Goal: Complete application form

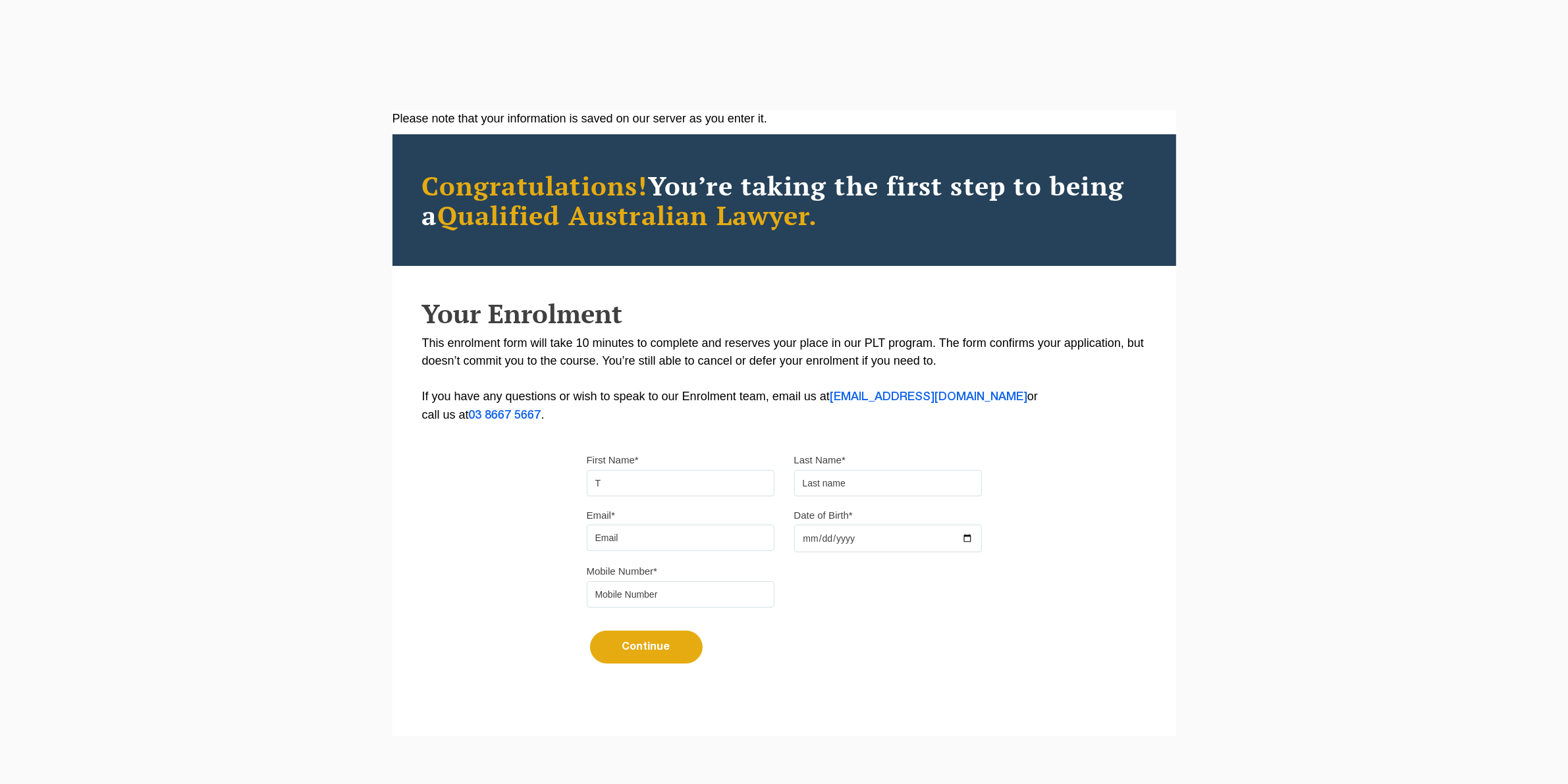
type input "T"
click at [820, 486] on input "text" at bounding box center [888, 483] width 188 height 27
type input "T"
click at [656, 544] on input "Email*" at bounding box center [681, 538] width 188 height 27
type input "[EMAIL_ADDRESS][DOMAIN_NAME]"
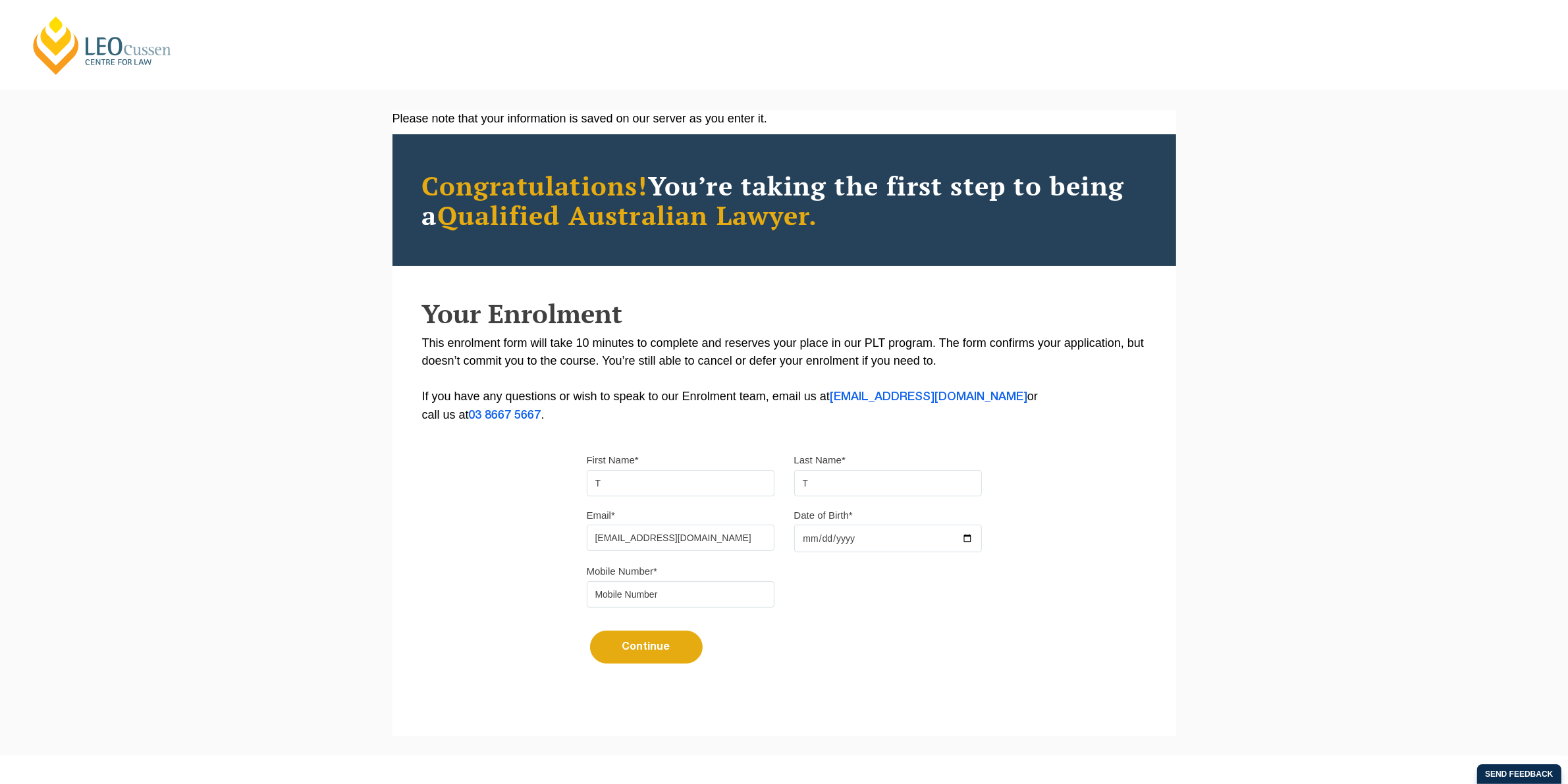
type input "0403476443"
click at [804, 539] on input "Date of Birth*" at bounding box center [888, 539] width 188 height 28
type input "[DATE]"
drag, startPoint x: 626, startPoint y: 541, endPoint x: 653, endPoint y: 543, distance: 27.1
click at [627, 541] on input "[EMAIL_ADDRESS][DOMAIN_NAME]" at bounding box center [681, 538] width 188 height 27
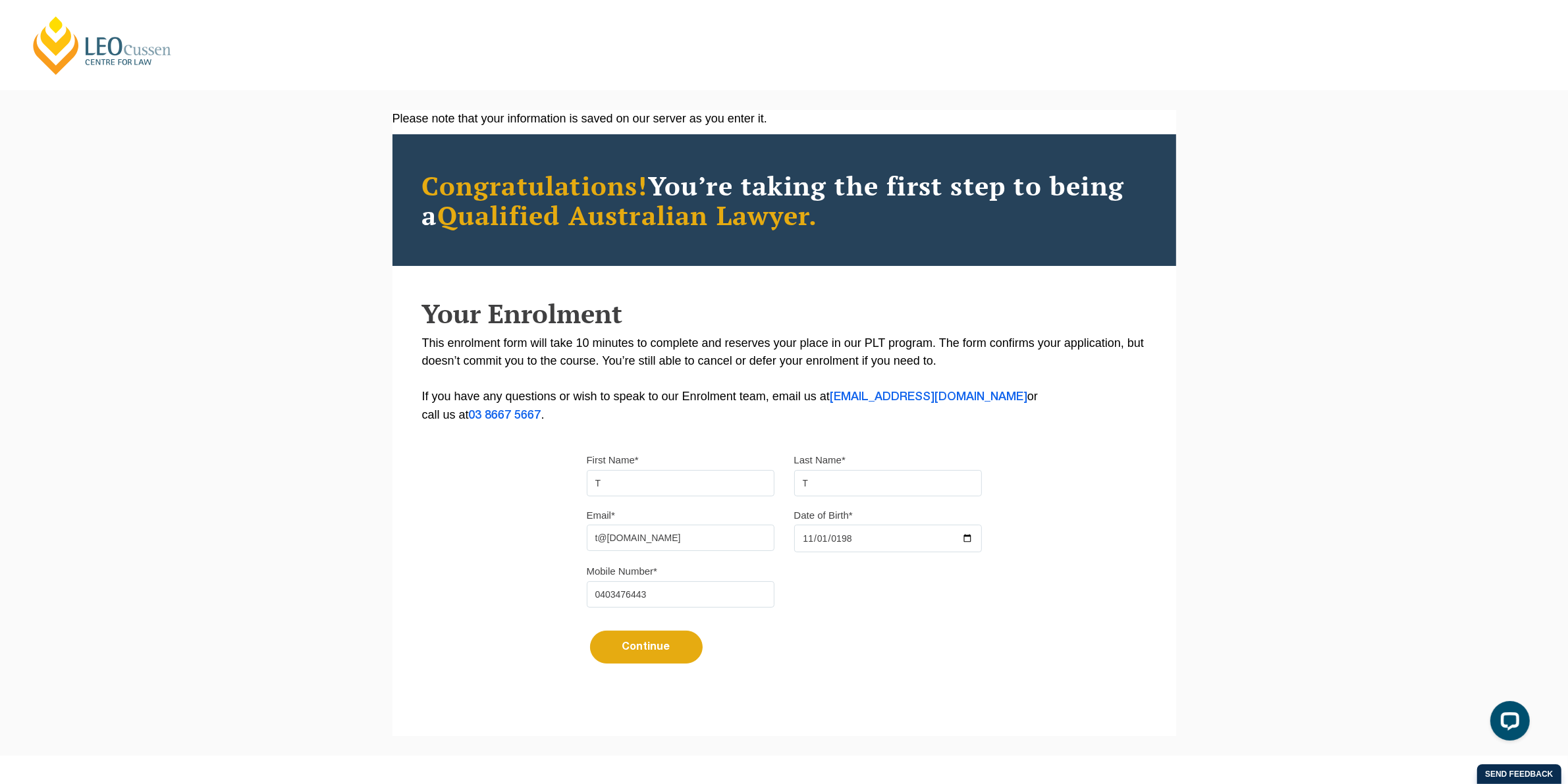
type input "t@[DOMAIN_NAME]"
click at [661, 597] on input "0403476443" at bounding box center [681, 594] width 188 height 27
drag, startPoint x: 652, startPoint y: 599, endPoint x: 534, endPoint y: 587, distance: 118.6
click at [534, 587] on div "Please note that your information is saved on our server as you enter it. Congr…" at bounding box center [784, 403] width 784 height 587
type input "0421548367"
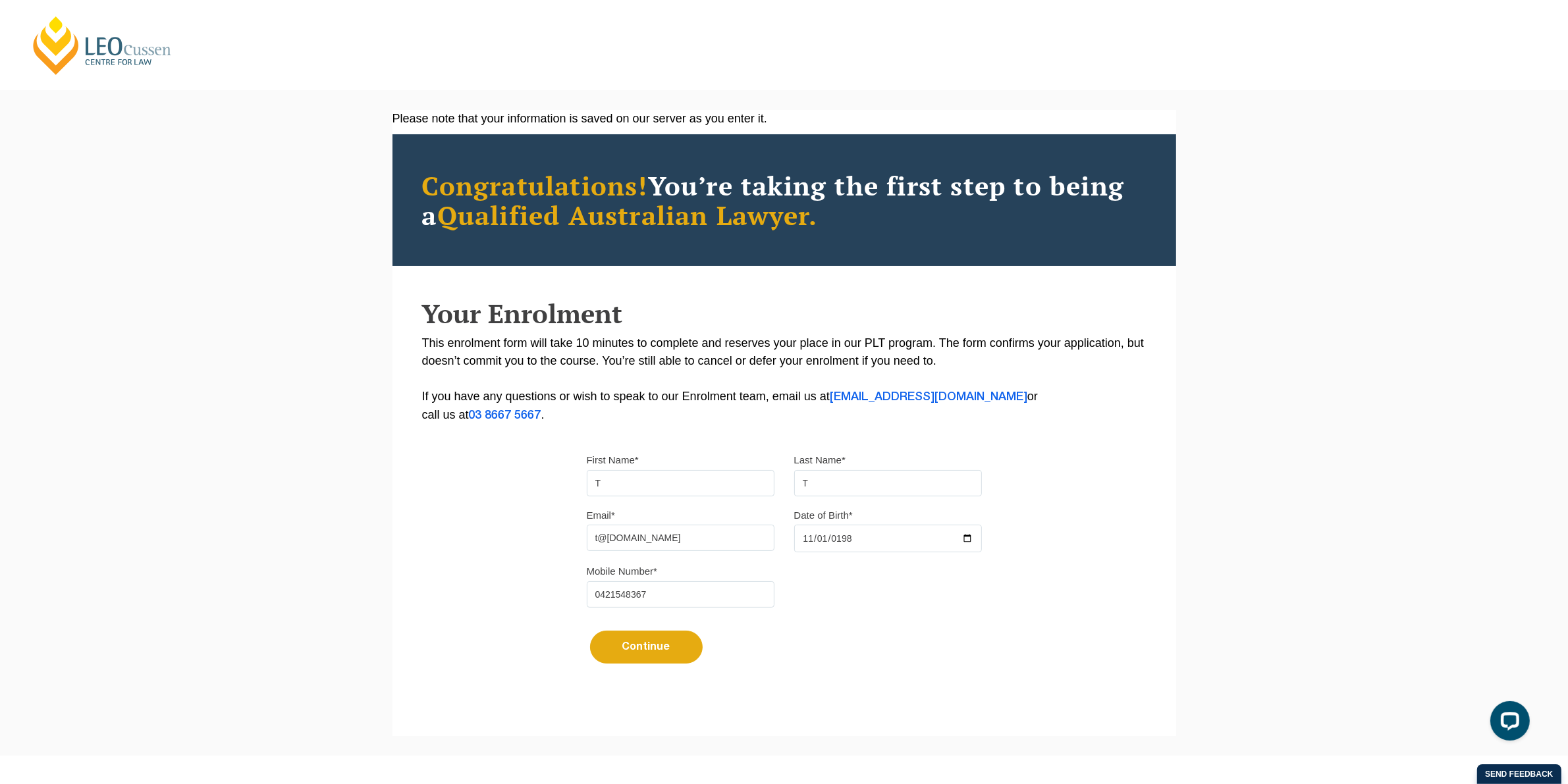
click at [863, 541] on input "[DATE]" at bounding box center [888, 539] width 188 height 28
click at [847, 543] on input "[DATE]" at bounding box center [888, 539] width 188 height 28
type input "[DATE]"
click at [659, 645] on button "Continue" at bounding box center [646, 647] width 113 height 33
select select
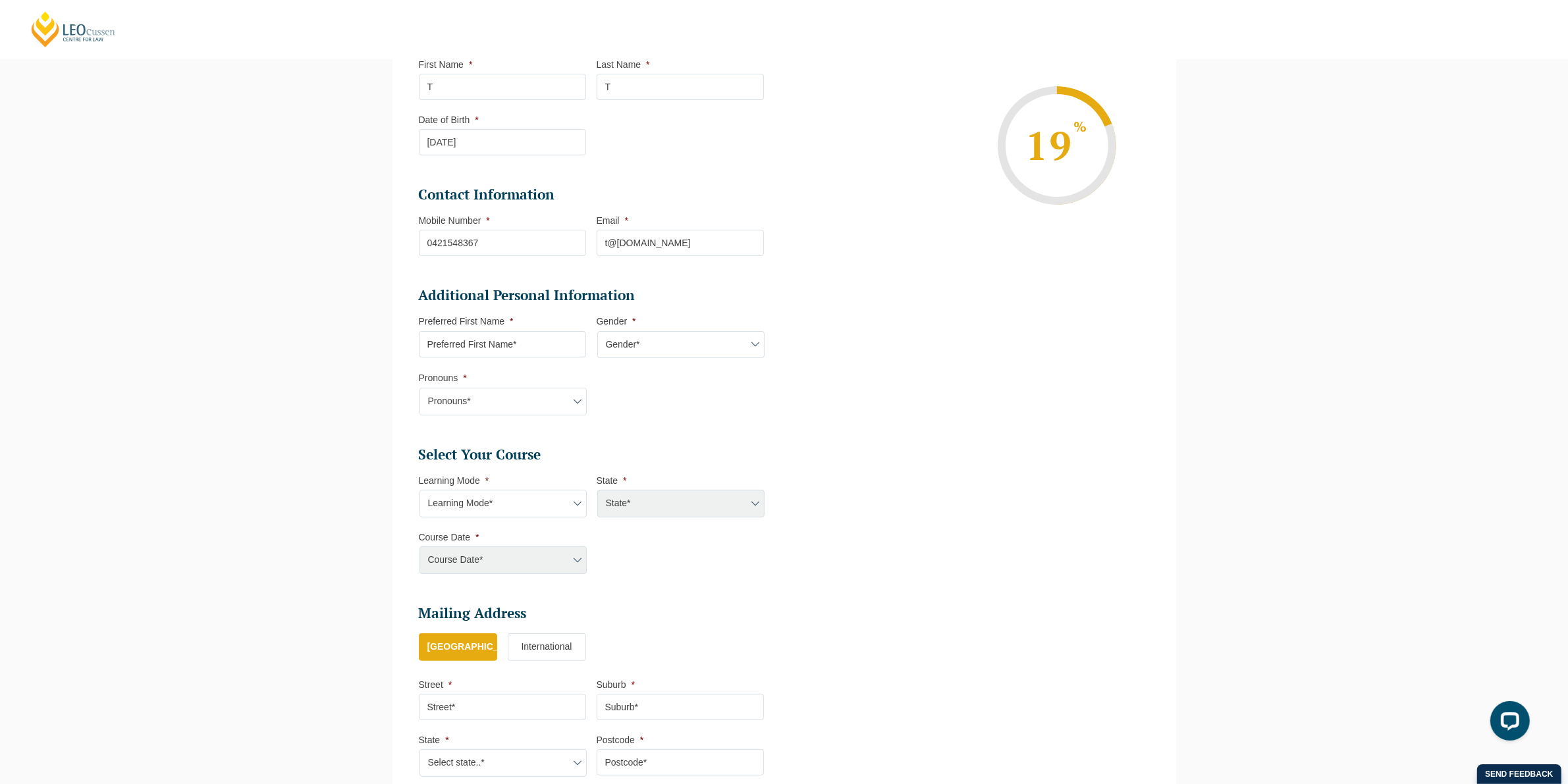
scroll to position [235, 0]
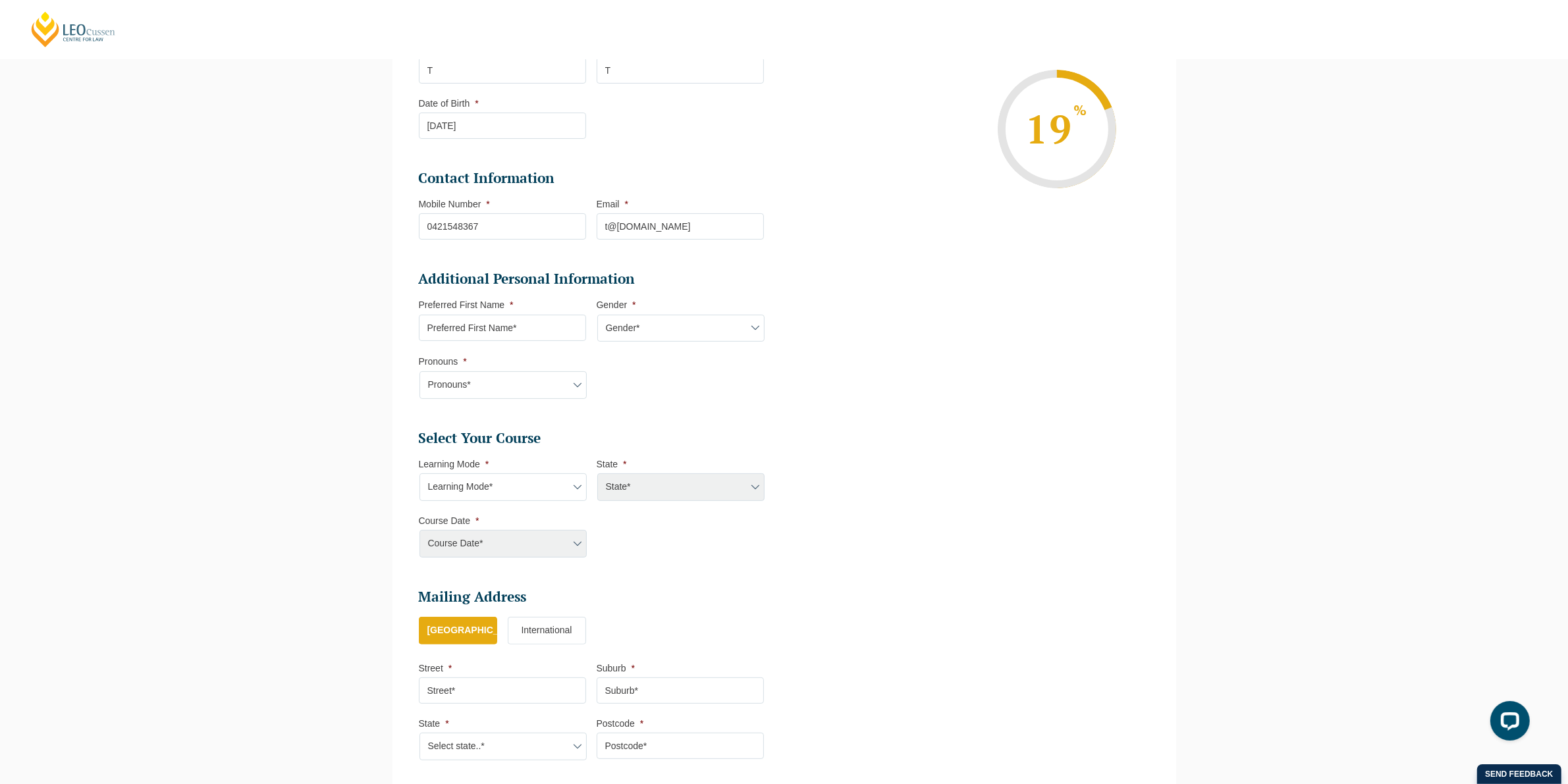
click at [476, 329] on input "Preferred First Name *" at bounding box center [502, 328] width 167 height 27
type input "T"
click at [649, 328] on select "Gender* [DEMOGRAPHIC_DATA] [DEMOGRAPHIC_DATA] [DEMOGRAPHIC_DATA] [DEMOGRAPHIC_D…" at bounding box center [680, 329] width 167 height 28
select select "[DEMOGRAPHIC_DATA]"
click at [597, 315] on select "Gender* [DEMOGRAPHIC_DATA] [DEMOGRAPHIC_DATA] [DEMOGRAPHIC_DATA] [DEMOGRAPHIC_D…" at bounding box center [680, 329] width 167 height 28
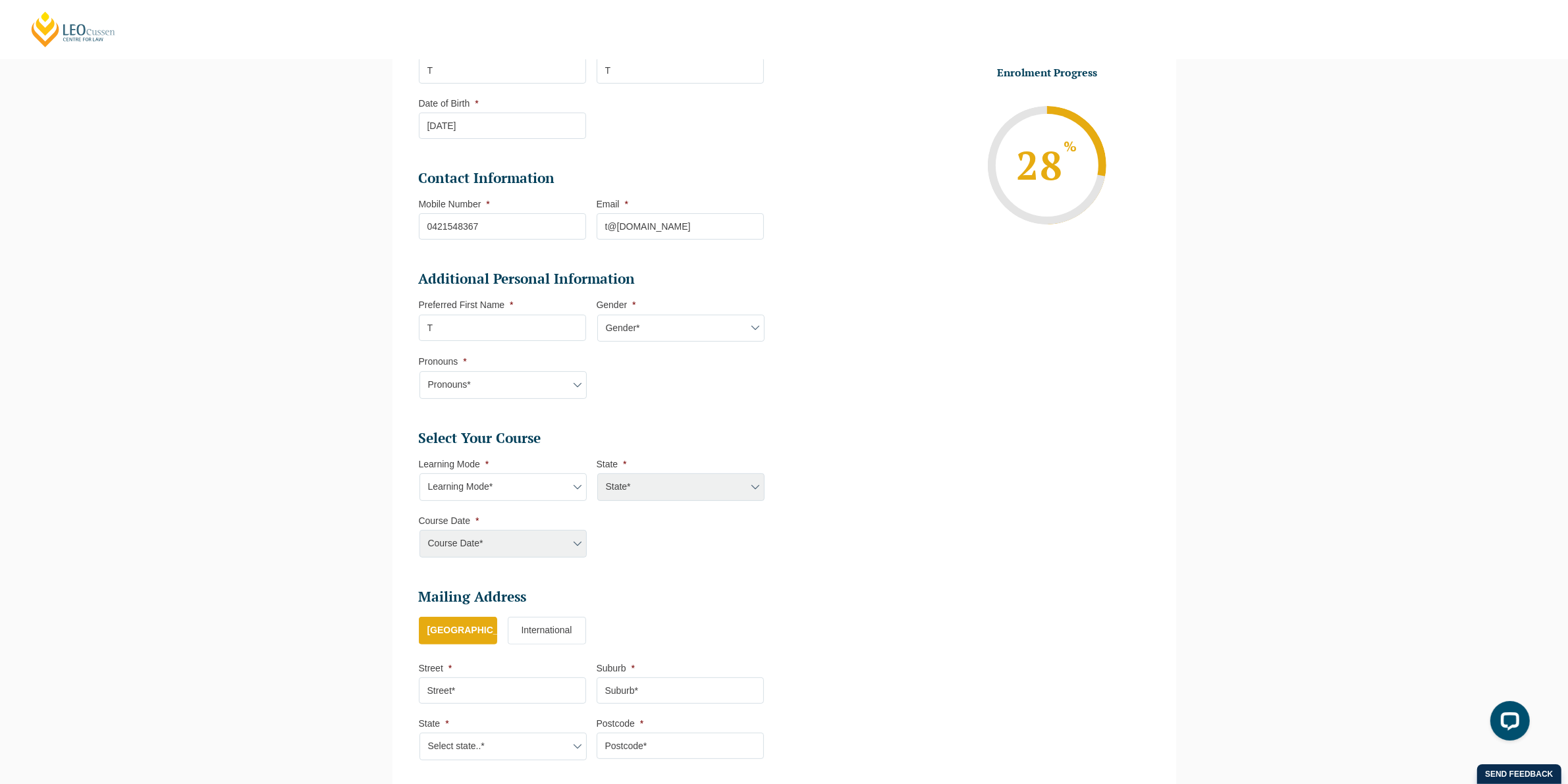
click at [494, 382] on select "Pronouns* She/Her/Hers He/Him/His They/Them/Theirs Other Prefer not to disclose" at bounding box center [503, 385] width 167 height 28
select select "She/Her/Hers"
click at [420, 372] on select "Pronouns* She/Her/Hers He/Him/His They/Them/Theirs Other Prefer not to disclose" at bounding box center [503, 385] width 167 height 28
click at [476, 488] on select "Learning Mode* Online Full Time Learning Online Part Time Learning Blended Full…" at bounding box center [503, 487] width 167 height 28
select select "Online Full Time Learning"
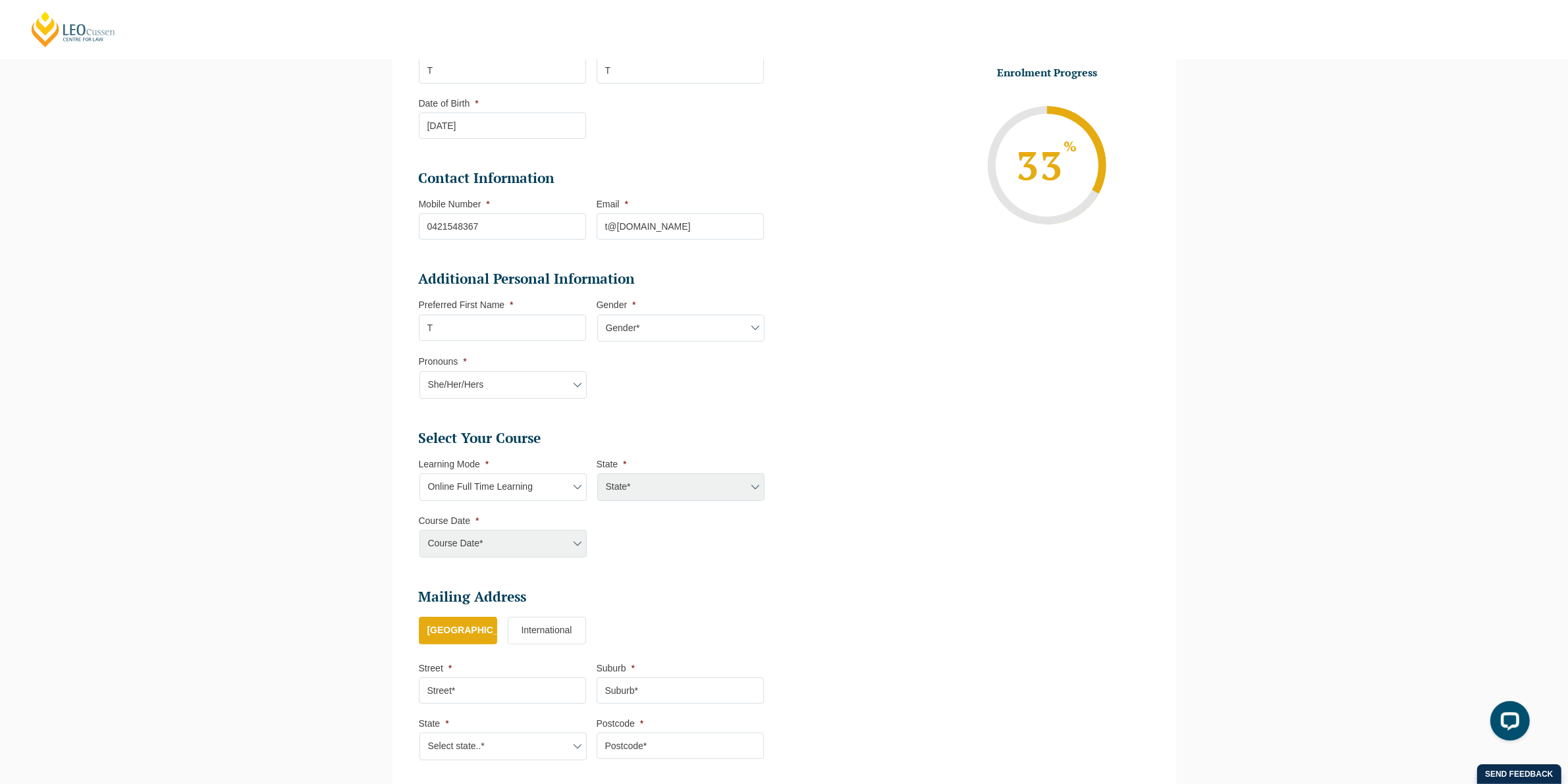
click at [420, 473] on select "Learning Mode* Online Full Time Learning Online Part Time Learning Blended Full…" at bounding box center [503, 487] width 167 height 28
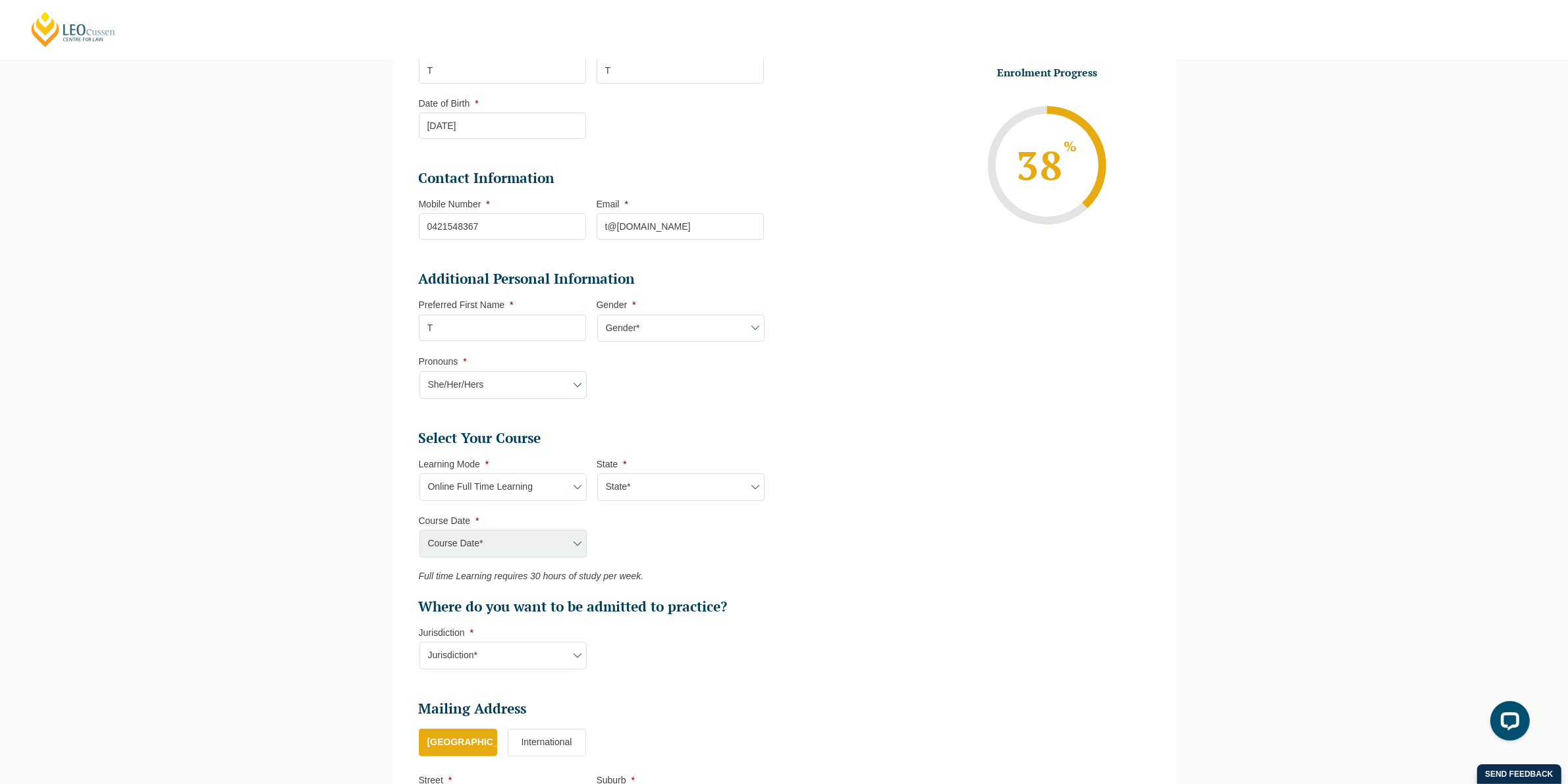
click at [626, 489] on select "State* National ([GEOGRAPHIC_DATA]/[GEOGRAPHIC_DATA], [GEOGRAPHIC_DATA], [GEOGR…" at bounding box center [680, 487] width 167 height 28
select select "National ([GEOGRAPHIC_DATA]/[GEOGRAPHIC_DATA], [GEOGRAPHIC_DATA], [GEOGRAPHIC_D…"
click at [597, 473] on select "State* National ([GEOGRAPHIC_DATA]/[GEOGRAPHIC_DATA], [GEOGRAPHIC_DATA], [GEOGR…" at bounding box center [680, 487] width 167 height 28
click at [534, 544] on select "Course Date* [DATE] ([DATE] to [DATE]) [DATE] ([DATE] to [DATE]) [DATE] ([DATE]…" at bounding box center [503, 544] width 167 height 28
select select "[DATE] ([DATE] to [DATE])"
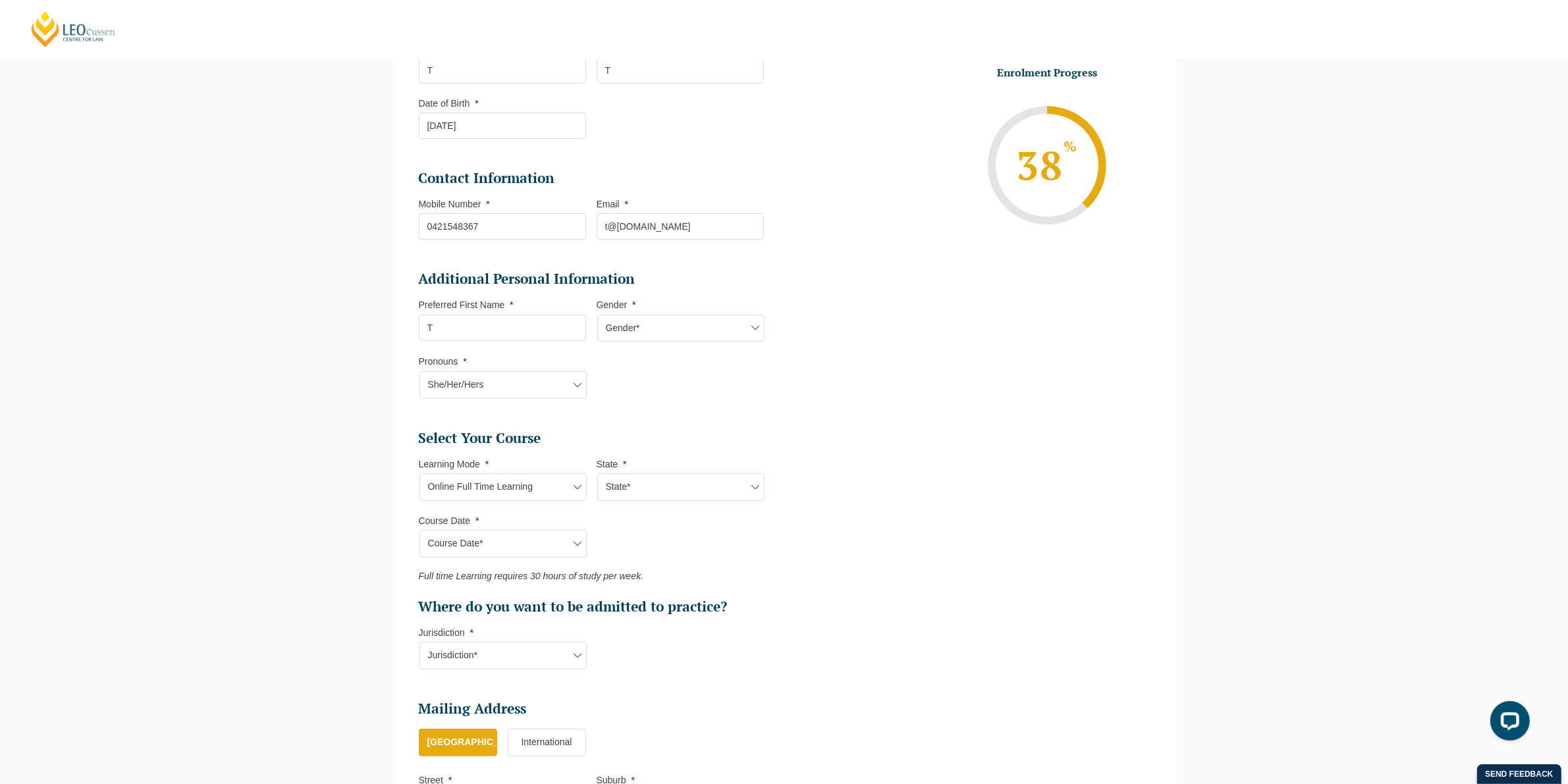
click at [420, 530] on select "Course Date* [DATE] ([DATE] to [DATE]) [DATE] ([DATE] to [DATE]) [DATE] ([DATE]…" at bounding box center [503, 544] width 167 height 28
type input "Intake [DATE] FT"
type input "Practical Legal Training (NAT)"
select select "NAT PLT (JAN) 2026 Full Time Online"
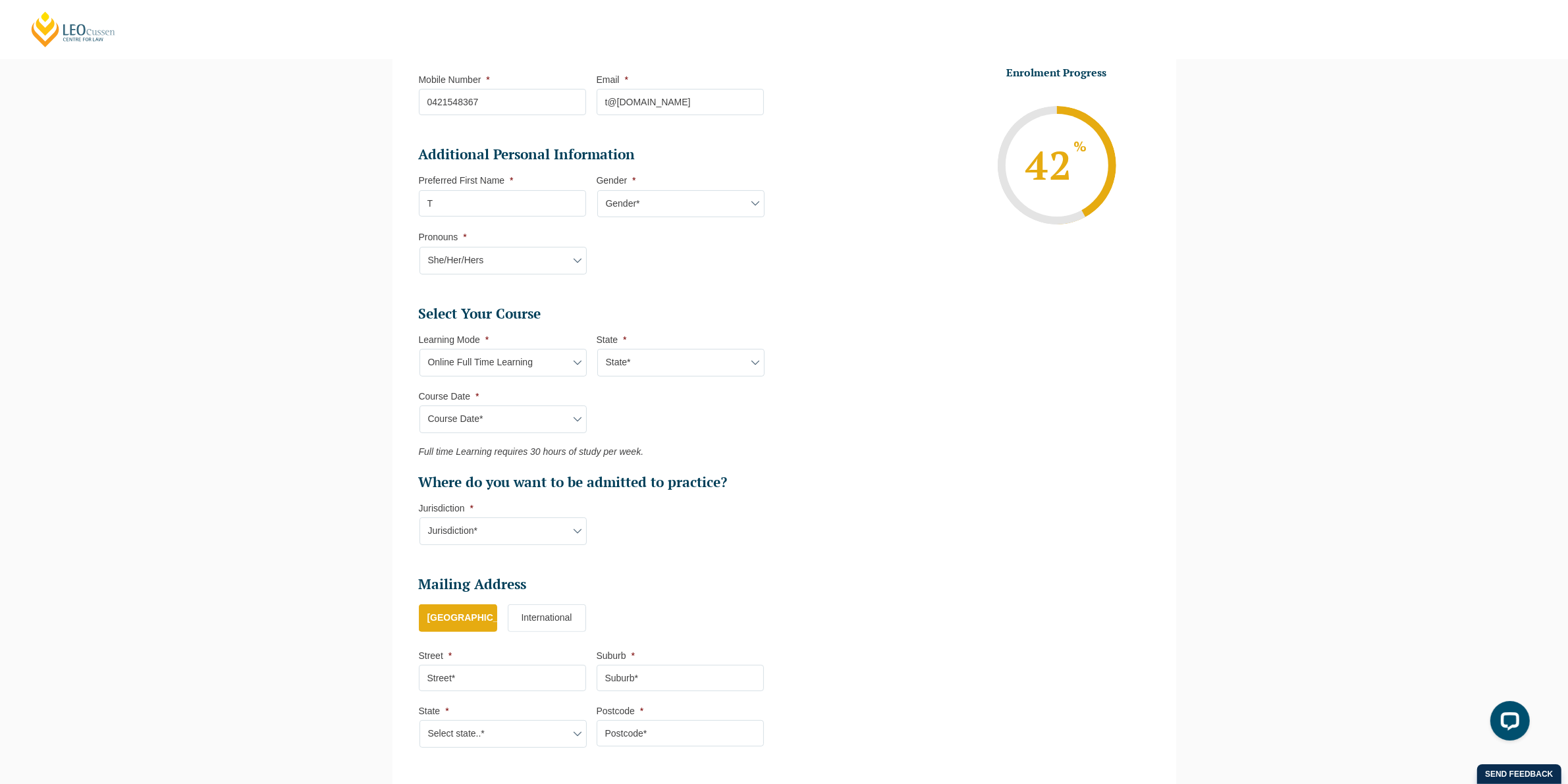
scroll to position [399, 0]
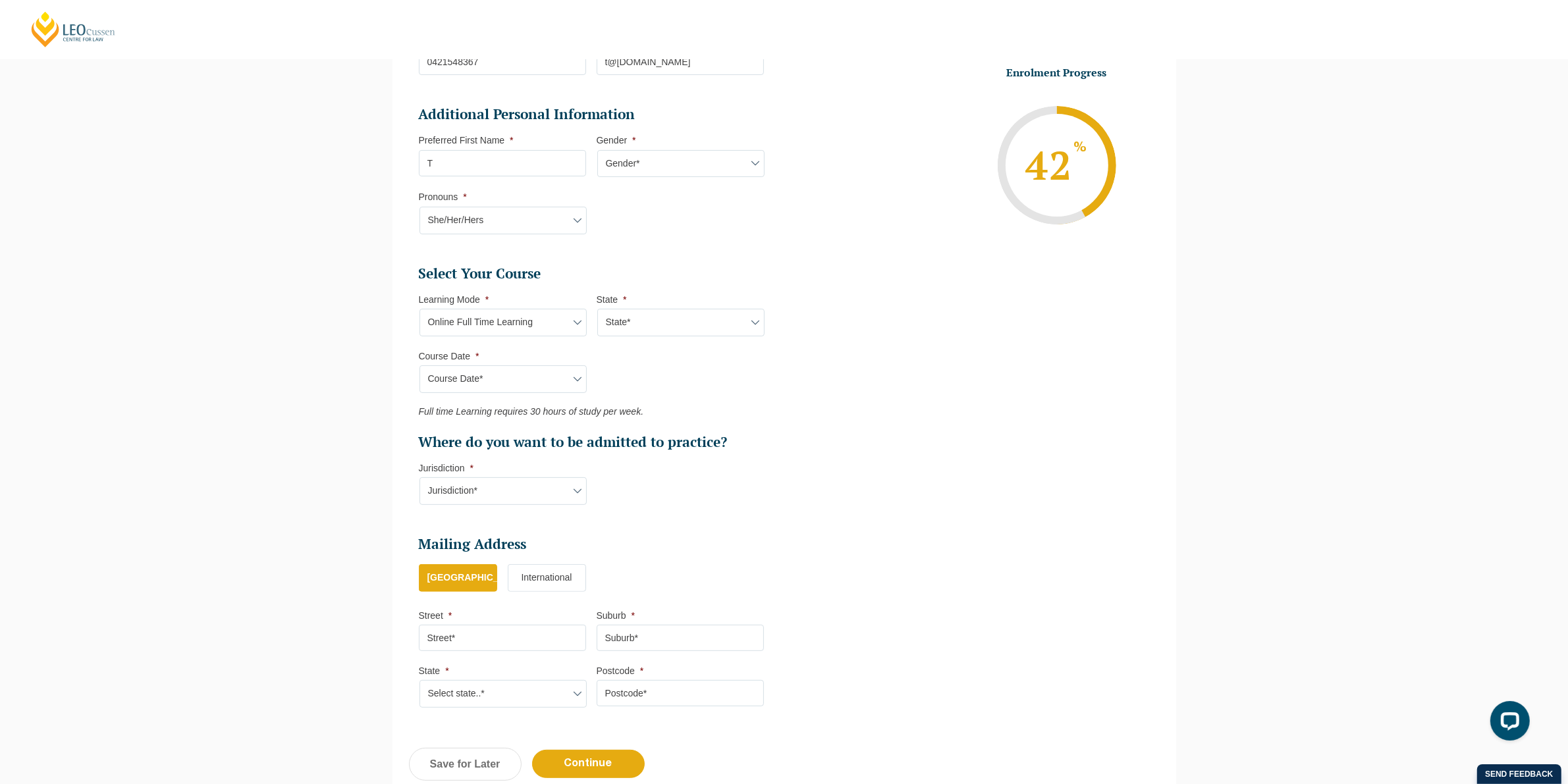
click at [507, 494] on select "Jurisdiction* VIC [GEOGRAPHIC_DATA]/[GEOGRAPHIC_DATA] SA [GEOGRAPHIC_DATA] [GEO…" at bounding box center [503, 491] width 167 height 28
click at [659, 486] on li "Select Your Course This field is hidden when viewing the form Only for Flinder …" at bounding box center [597, 392] width 356 height 254
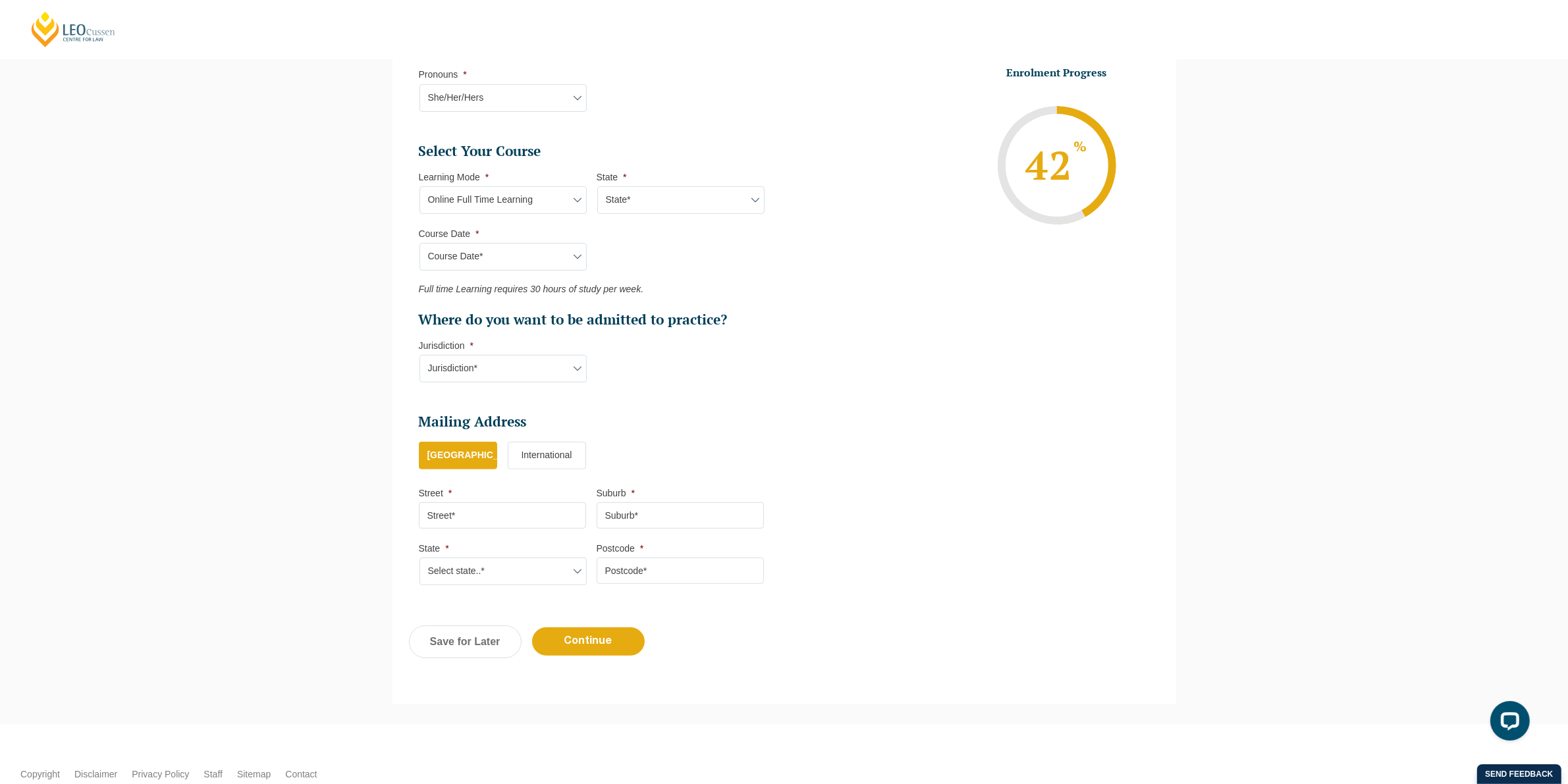
scroll to position [481, 0]
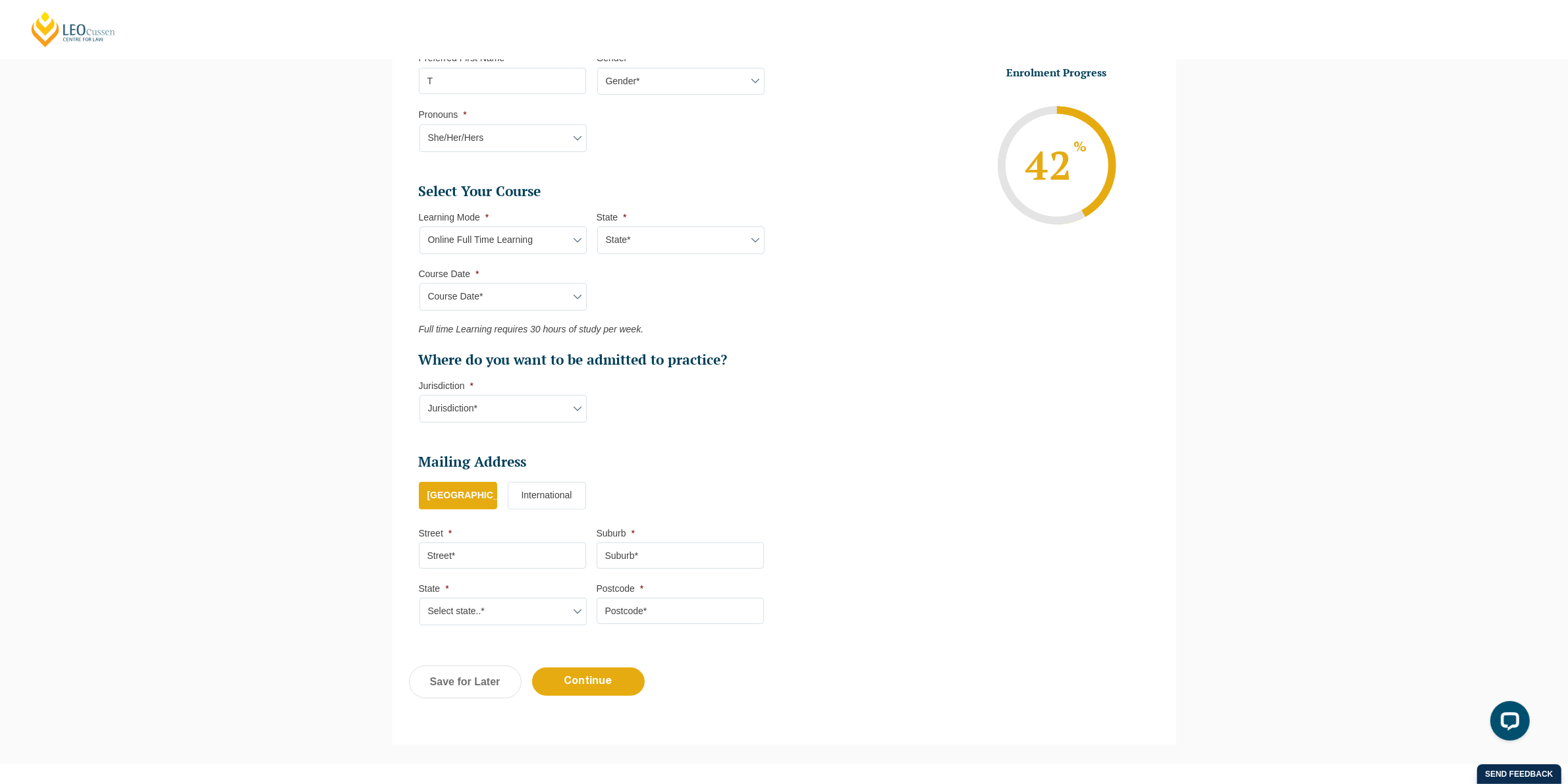
click at [491, 412] on select "Jurisdiction* VIC [GEOGRAPHIC_DATA]/[GEOGRAPHIC_DATA] SA [GEOGRAPHIC_DATA] [GEO…" at bounding box center [503, 409] width 167 height 28
click at [637, 429] on li "Select Your Course This field is hidden when viewing the form Only for Flinder …" at bounding box center [597, 309] width 356 height 254
click at [509, 406] on select "Jurisdiction* VIC [GEOGRAPHIC_DATA]/[GEOGRAPHIC_DATA] SA [GEOGRAPHIC_DATA] [GEO…" at bounding box center [503, 409] width 167 height 28
